Goal: Task Accomplishment & Management: Use online tool/utility

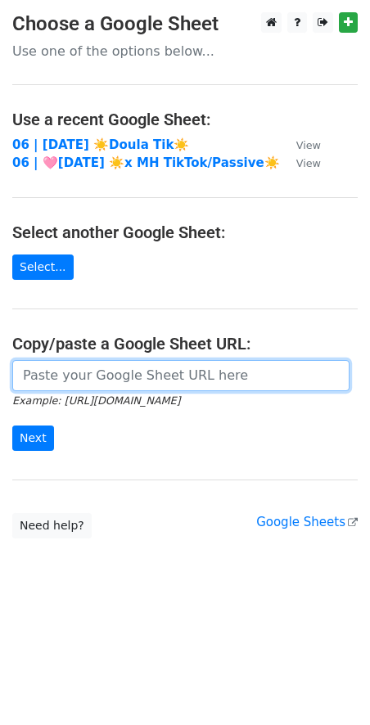
click at [144, 363] on input "url" at bounding box center [180, 375] width 337 height 31
paste input "https://docs.google.com/spreadsheets/d/1Dkkp0QVaWvomyUkPelBRzTiMZc8JYQJzAUVXr_l…"
type input "https://docs.google.com/spreadsheets/d/1Dkkp0QVaWvomyUkPelBRzTiMZc8JYQJzAUVXr_l…"
click at [12, 425] on input "Next" at bounding box center [33, 437] width 42 height 25
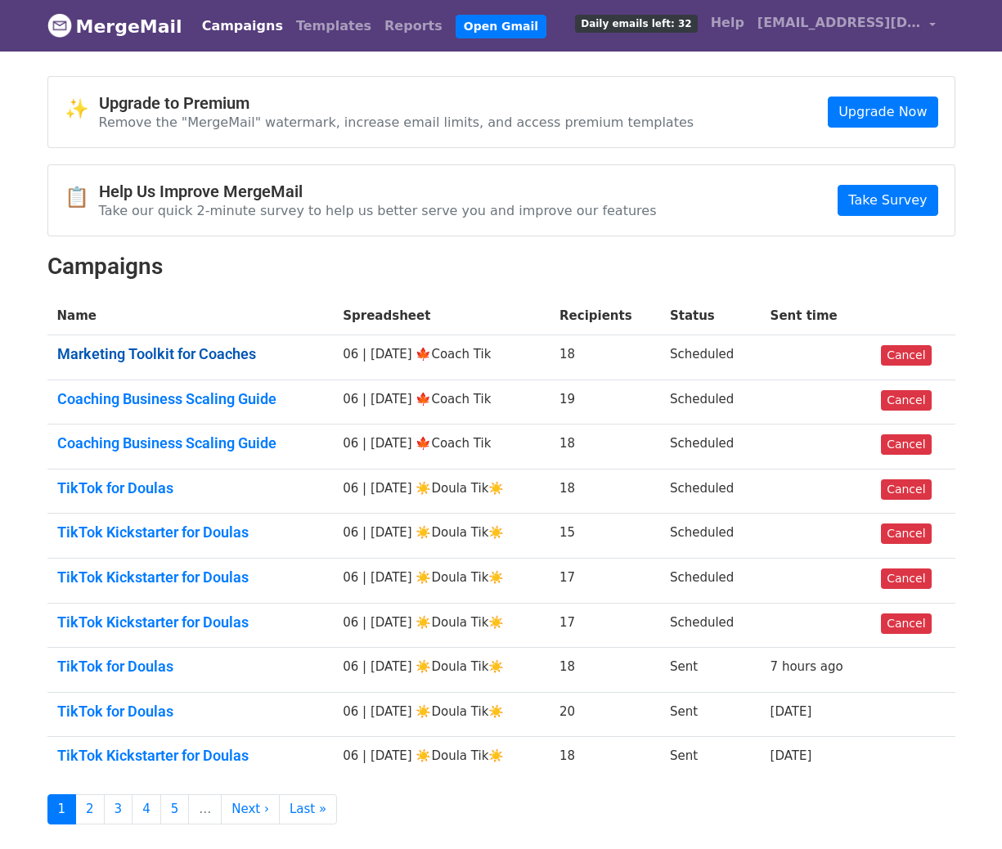
click at [148, 356] on link "Marketing Toolkit for Coaches" at bounding box center [190, 354] width 267 height 18
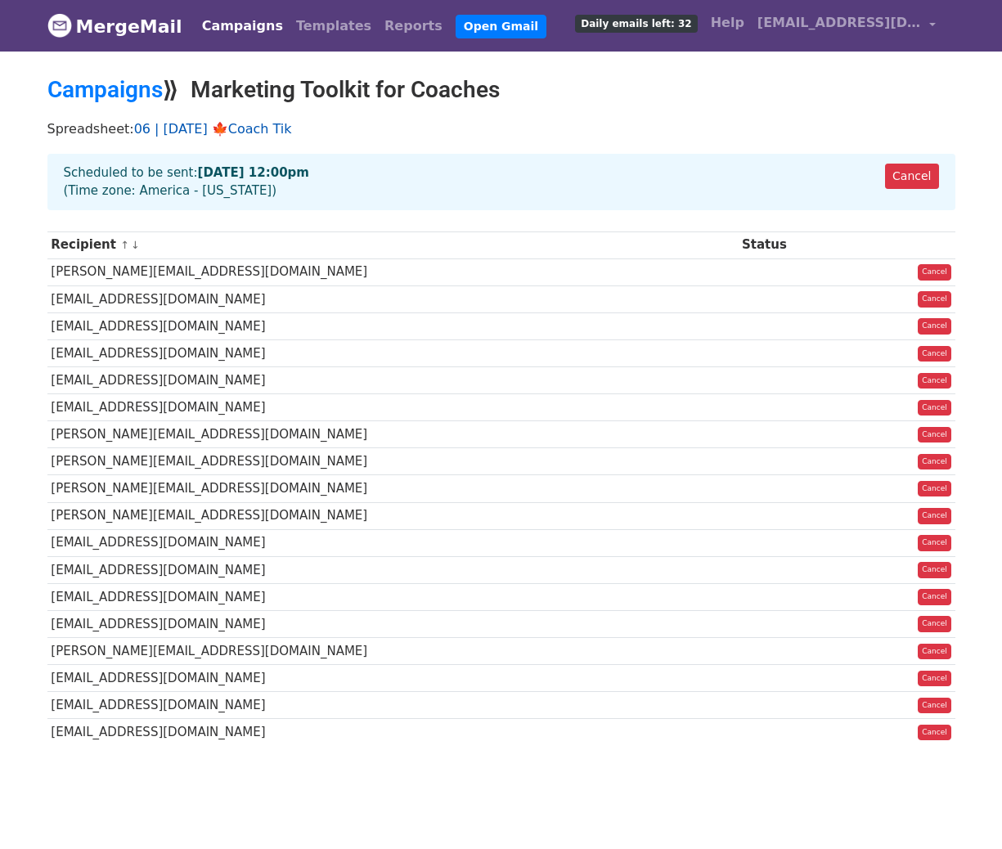
click at [252, 128] on link "06 | [DATE] 🍁Coach Tik" at bounding box center [213, 129] width 158 height 16
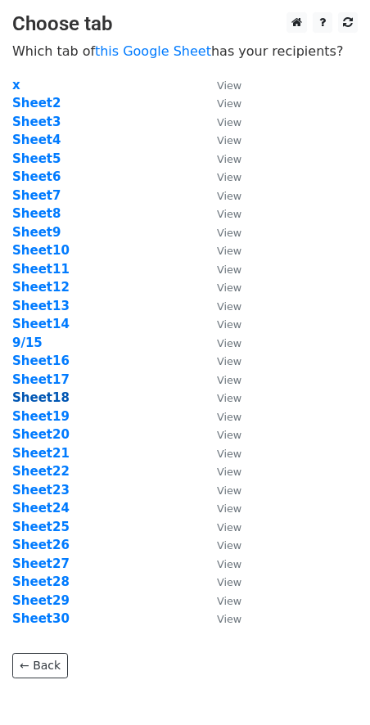
click at [43, 399] on strong "Sheet18" at bounding box center [40, 397] width 57 height 15
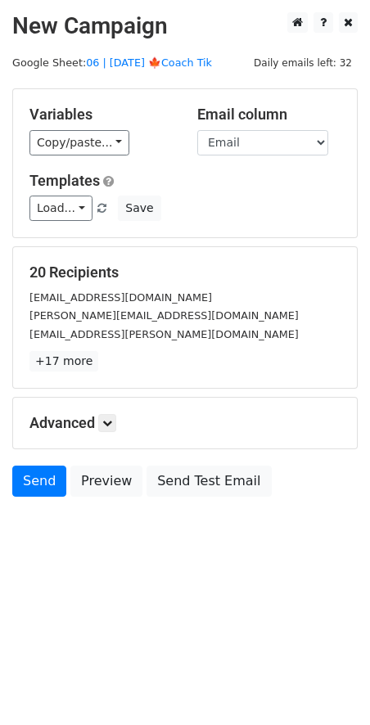
click at [65, 225] on div "Variables Copy/paste... {{Name}} {{Email}} Email column Name Email Templates Lo…" at bounding box center [184, 163] width 343 height 148
click at [69, 213] on link "Load..." at bounding box center [60, 207] width 63 height 25
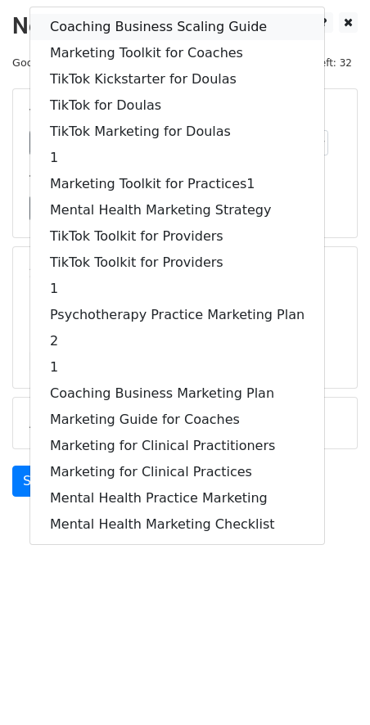
click at [129, 27] on link "Coaching Business Scaling Guide" at bounding box center [177, 27] width 294 height 26
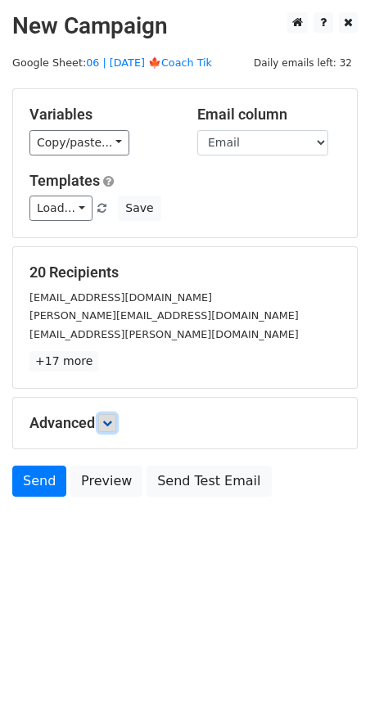
click at [110, 418] on icon at bounding box center [107, 423] width 10 height 10
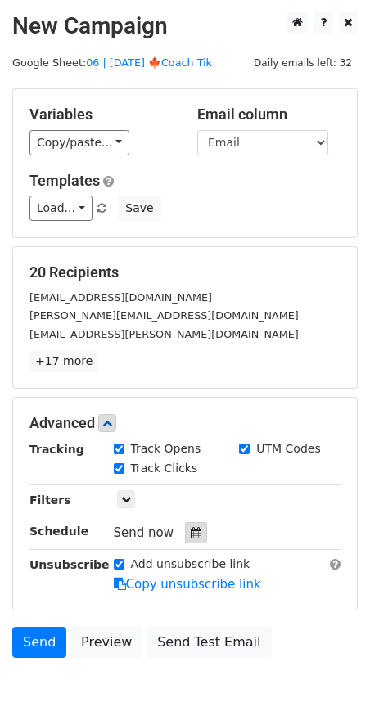
click at [191, 524] on div at bounding box center [196, 532] width 22 height 21
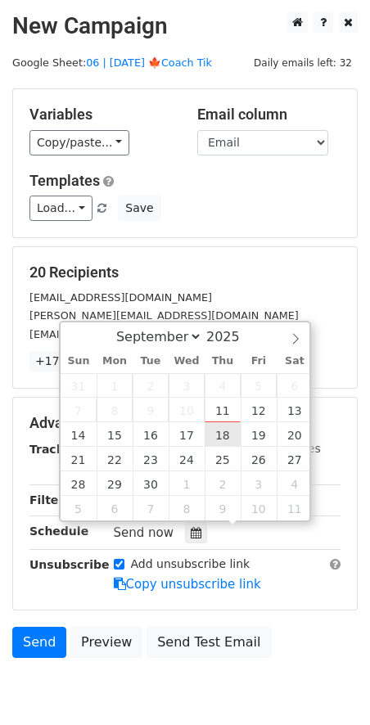
type input "2025-09-18 12:00"
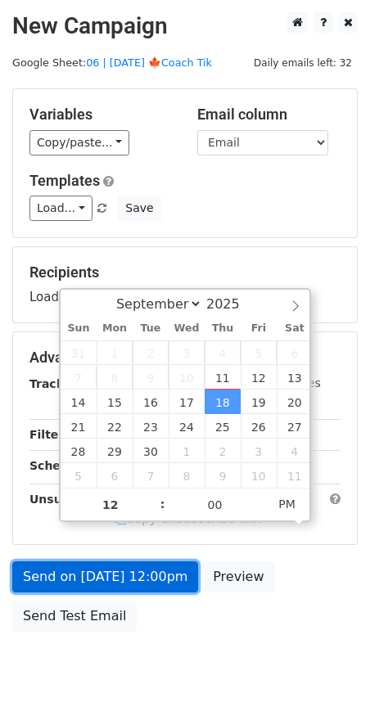
click at [166, 579] on link "Send on Sep 18 at 12:00pm" at bounding box center [105, 576] width 186 height 31
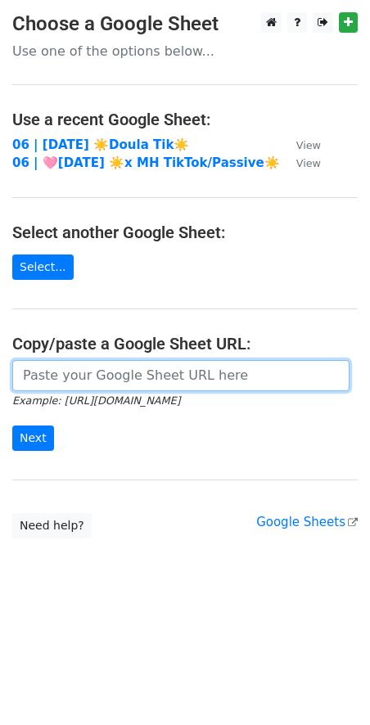
click at [137, 368] on input "url" at bounding box center [180, 375] width 337 height 31
paste input "[URL][DOMAIN_NAME]"
type input "[URL][DOMAIN_NAME]"
click at [12, 425] on input "Next" at bounding box center [33, 437] width 42 height 25
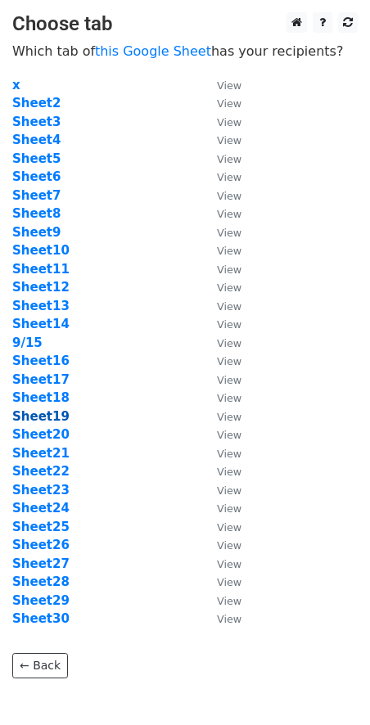
click at [54, 416] on strong "Sheet19" at bounding box center [40, 416] width 57 height 15
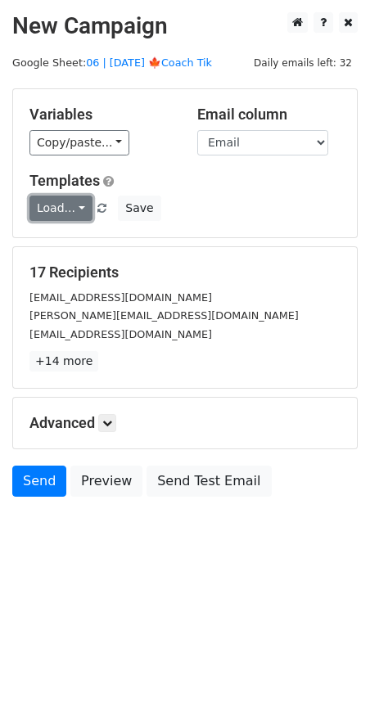
click at [54, 214] on link "Load..." at bounding box center [60, 207] width 63 height 25
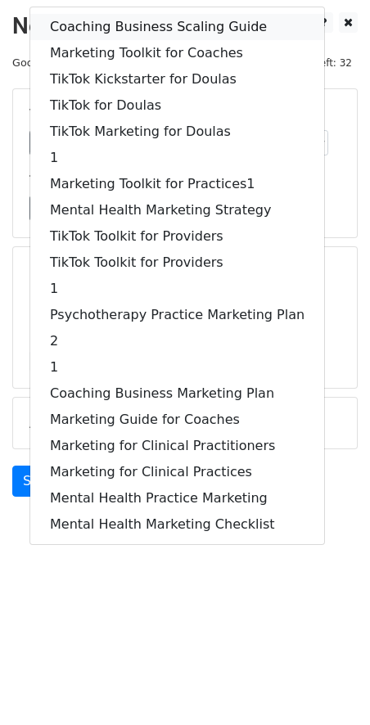
click at [126, 20] on link "Coaching Business Scaling Guide" at bounding box center [177, 27] width 294 height 26
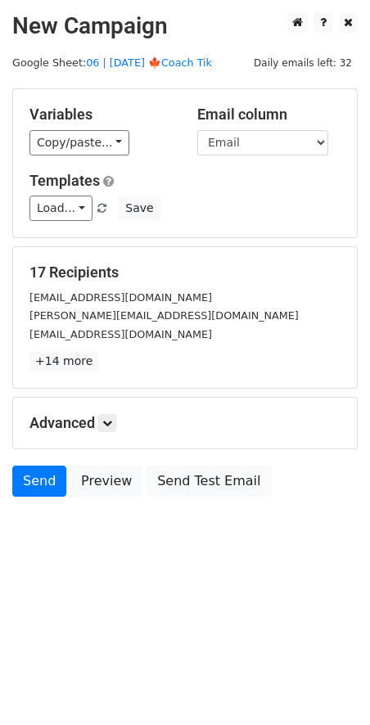
click at [103, 430] on h5 "Advanced" at bounding box center [184, 423] width 311 height 18
click at [110, 421] on icon at bounding box center [107, 423] width 10 height 10
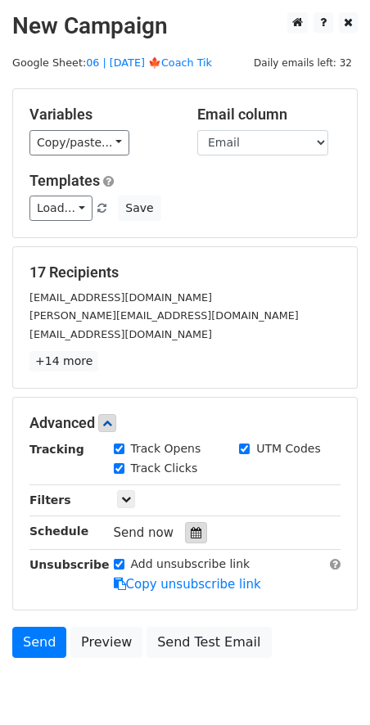
click at [191, 536] on icon at bounding box center [196, 532] width 11 height 11
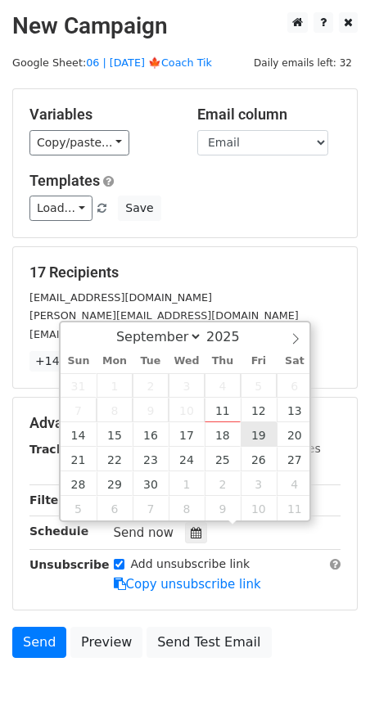
type input "[DATE] 12:00"
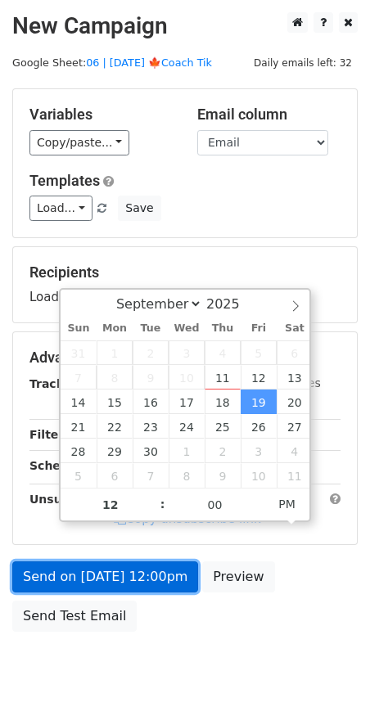
click at [157, 577] on link "Send on [DATE] 12:00pm" at bounding box center [105, 576] width 186 height 31
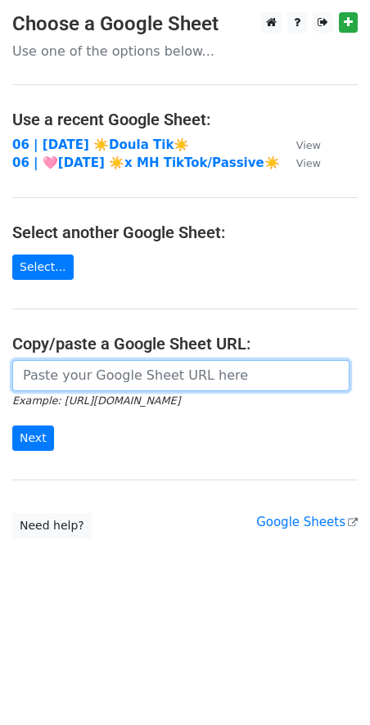
click at [147, 375] on input "url" at bounding box center [180, 375] width 337 height 31
paste input "https://docs.google.com/spreadsheets/d/1Dkkp0QVaWvomyUkPelBRzTiMZc8JYQJzAUVXr_l…"
type input "https://docs.google.com/spreadsheets/d/1Dkkp0QVaWvomyUkPelBRzTiMZc8JYQJzAUVXr_l…"
click at [12, 425] on input "Next" at bounding box center [33, 437] width 42 height 25
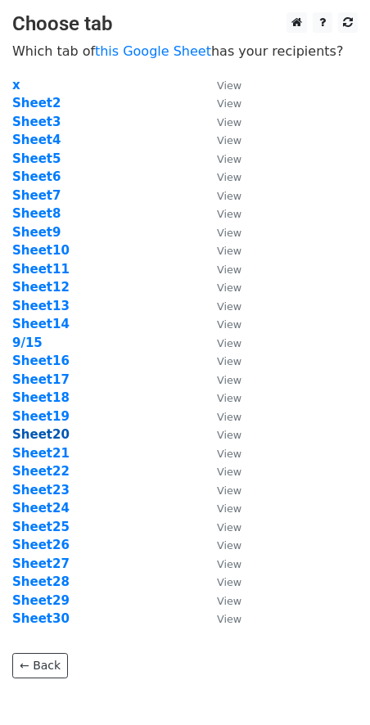
click at [43, 434] on strong "Sheet20" at bounding box center [40, 434] width 57 height 15
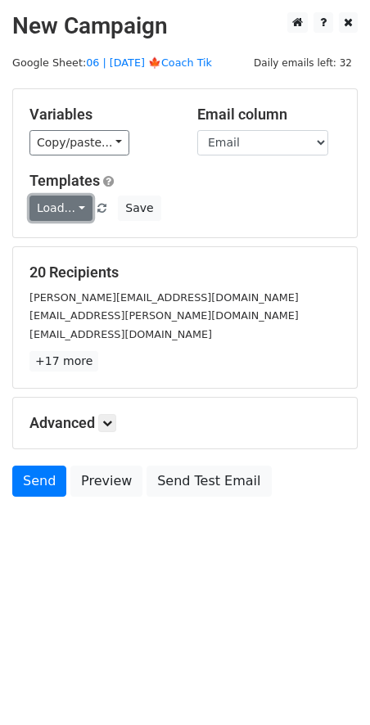
click at [50, 210] on link "Load..." at bounding box center [60, 207] width 63 height 25
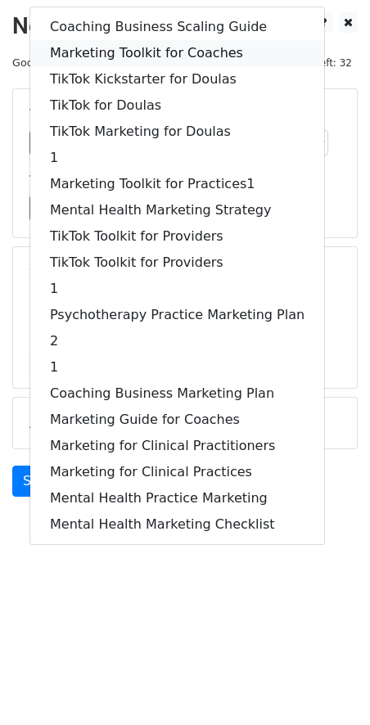
click at [143, 51] on link "Marketing Toolkit for Coaches" at bounding box center [177, 53] width 294 height 26
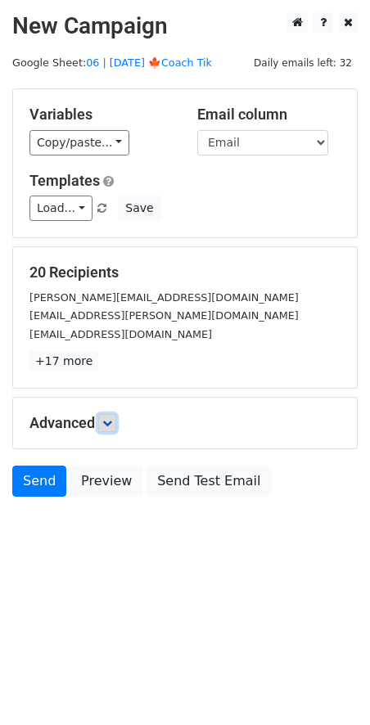
click at [108, 420] on icon at bounding box center [107, 423] width 10 height 10
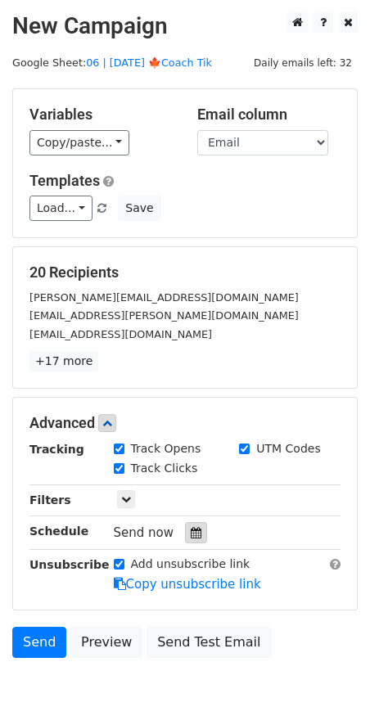
click at [193, 531] on icon at bounding box center [196, 532] width 11 height 11
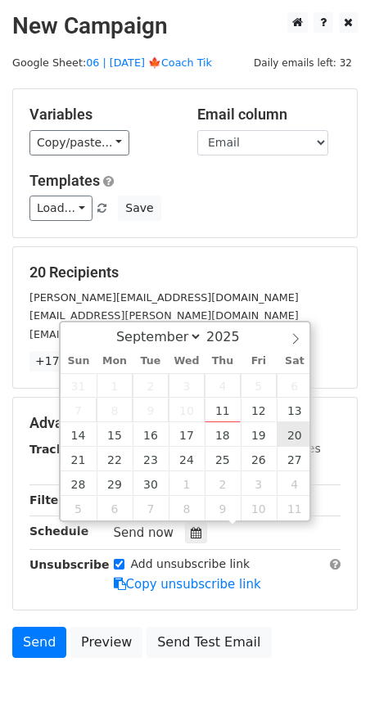
type input "2025-09-20 12:00"
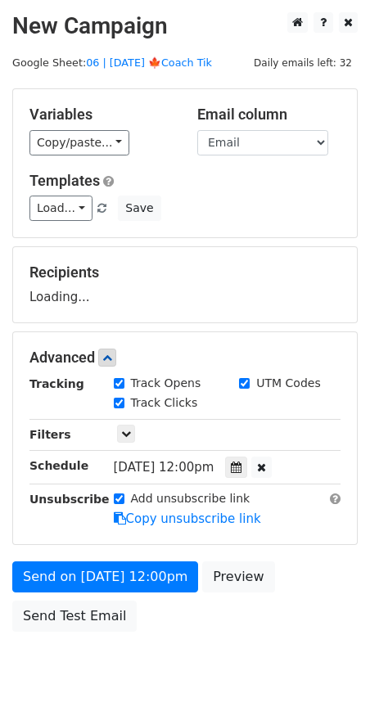
click at [119, 556] on form "Variables Copy/paste... {{Name}} {{Email}} Email column Name Email Templates Lo…" at bounding box center [184, 363] width 345 height 551
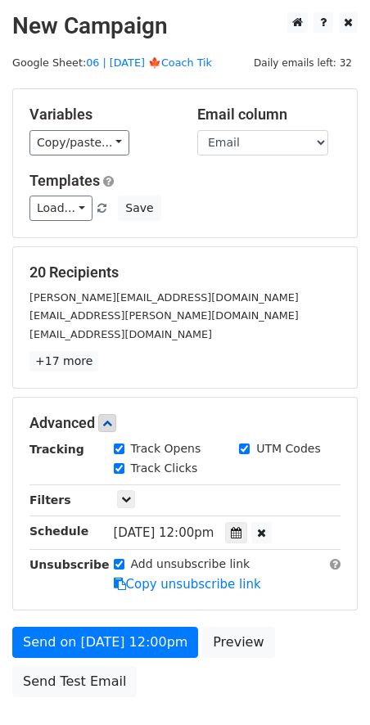
click at [158, 572] on div "Add unsubscribe link Copy unsubscribe link" at bounding box center [227, 574] width 252 height 38
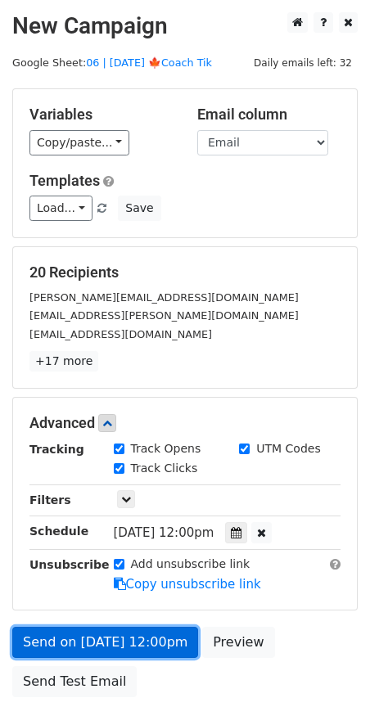
click at [162, 632] on link "Send on Sep 20 at 12:00pm" at bounding box center [105, 641] width 186 height 31
